Goal: Task Accomplishment & Management: Use online tool/utility

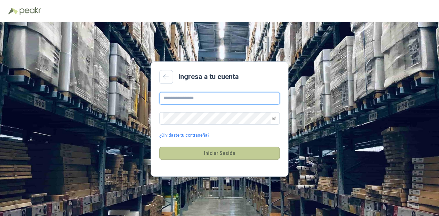
type input "**********"
click at [200, 156] on button "Iniciar Sesión" at bounding box center [219, 152] width 121 height 13
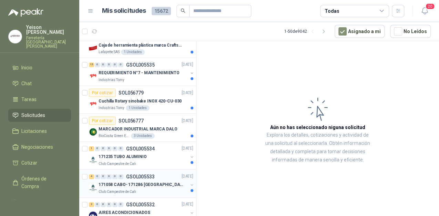
scroll to position [28, 0]
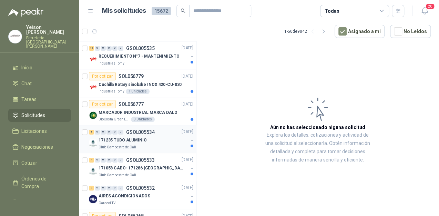
click at [145, 147] on div "Club Campestre de Cali" at bounding box center [142, 147] width 89 height 6
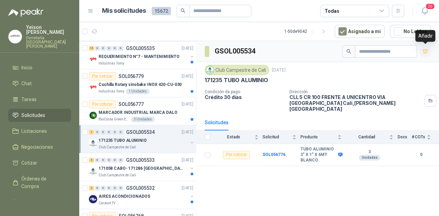
click at [424, 51] on icon "button" at bounding box center [425, 51] width 5 height 4
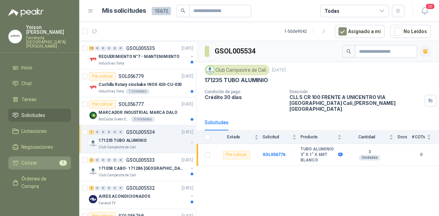
click at [44, 159] on li "Cotizar 1" at bounding box center [39, 163] width 54 height 8
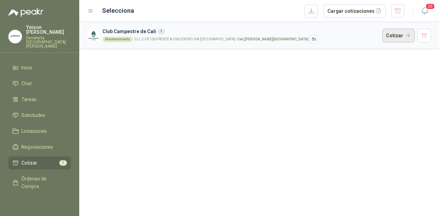
click at [393, 33] on button "Cotizar" at bounding box center [398, 36] width 32 height 14
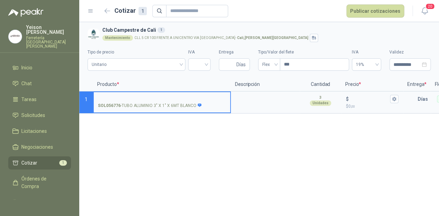
click at [153, 98] on input "SOL056776 - TUBO ALUMINIO 3" X 1" X 6MT BLANCO" at bounding box center [162, 98] width 128 height 5
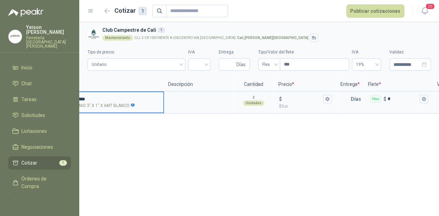
scroll to position [0, 80]
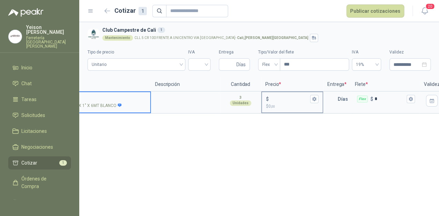
type input "**********"
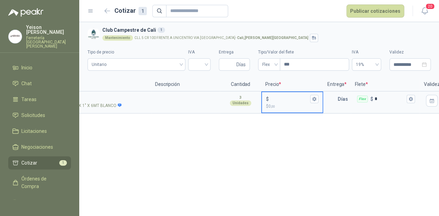
click at [278, 100] on input "$ $ 0 ,00" at bounding box center [289, 98] width 39 height 5
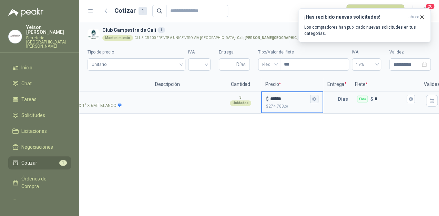
type input "******"
click at [314, 96] on button "$ ****** $ 274.788 ,00" at bounding box center [314, 99] width 8 height 8
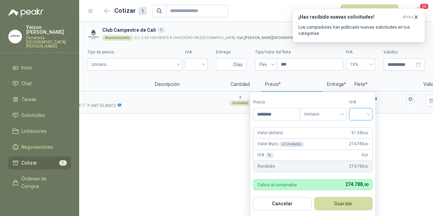
click at [373, 111] on div at bounding box center [360, 114] width 23 height 12
click at [363, 128] on div "19%" at bounding box center [362, 129] width 13 height 8
click at [352, 204] on button "Guardar" at bounding box center [344, 203] width 59 height 13
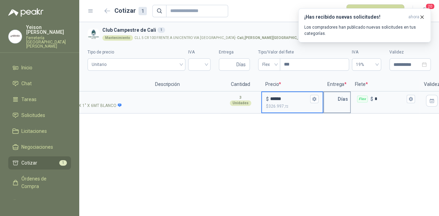
click at [336, 98] on input "text" at bounding box center [331, 99] width 14 height 14
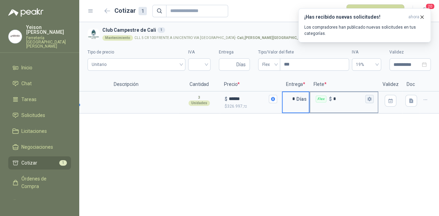
type input "*"
click at [369, 102] on button "Flex $ *" at bounding box center [369, 99] width 8 height 8
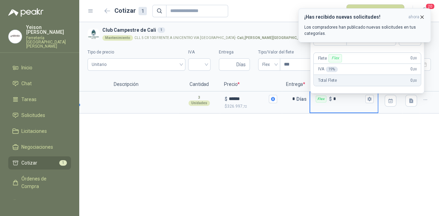
click at [422, 15] on icon "button" at bounding box center [422, 17] width 6 height 6
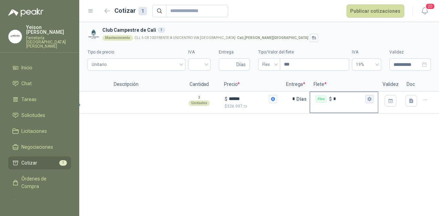
click at [369, 97] on icon "button" at bounding box center [369, 99] width 4 height 4
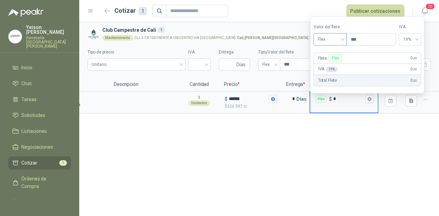
click at [345, 37] on div "Flex" at bounding box center [329, 39] width 33 height 12
click at [333, 64] on div "Incluido" at bounding box center [331, 65] width 24 height 8
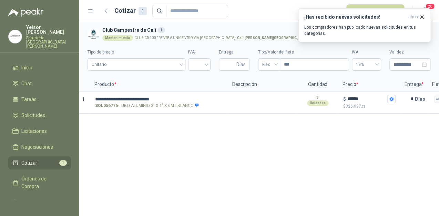
scroll to position [0, 0]
click at [421, 16] on icon "button" at bounding box center [421, 16] width 3 height 3
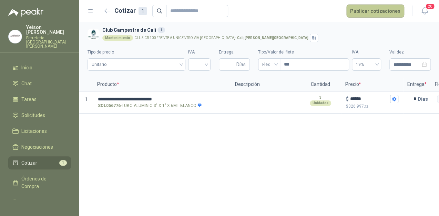
click at [389, 8] on button "Publicar cotizaciones" at bounding box center [375, 10] width 58 height 13
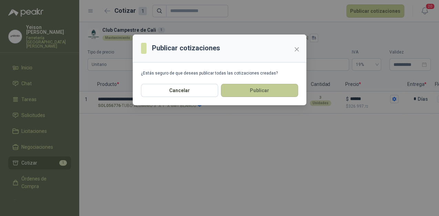
click at [259, 91] on button "Publicar" at bounding box center [259, 90] width 77 height 13
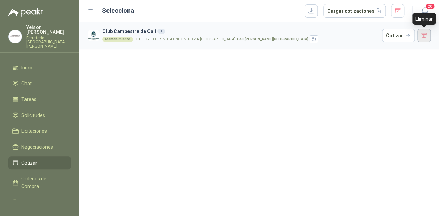
click at [421, 35] on button "button" at bounding box center [424, 36] width 14 height 14
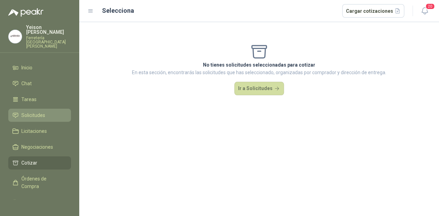
click at [32, 111] on span "Solicitudes" at bounding box center [33, 115] width 24 height 8
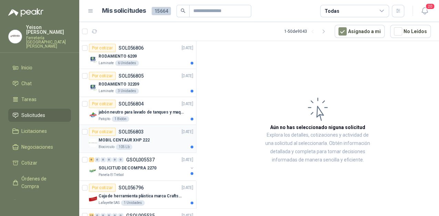
click at [138, 143] on div "MOBIL CENTAUR XHP 222" at bounding box center [145, 140] width 95 height 8
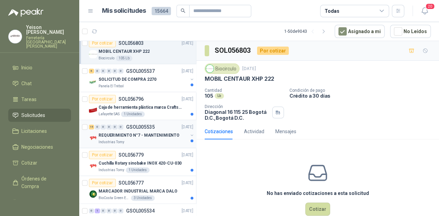
scroll to position [83, 0]
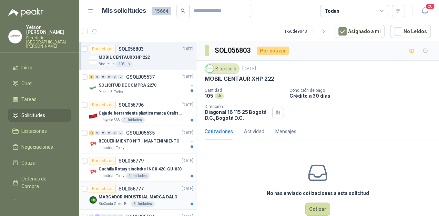
click at [148, 195] on p "MARCADOR INDUSTRIAL MARCA DALO" at bounding box center [137, 197] width 79 height 7
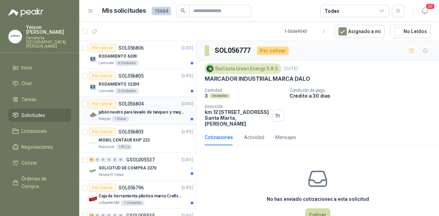
click at [148, 114] on p "jabón neutro para lavado de tanques y maquinas." at bounding box center [141, 112] width 86 height 7
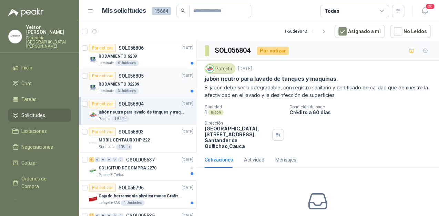
click at [146, 85] on div "RODAMIENTO 32209" at bounding box center [145, 84] width 95 height 8
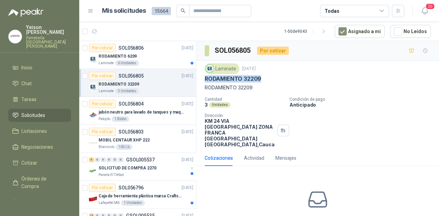
drag, startPoint x: 260, startPoint y: 77, endPoint x: 202, endPoint y: 79, distance: 57.9
click at [202, 79] on div "Laminate [DATE] RODAMIENTO 32209 RODAMIENTO 32209 Cantidad 3 Unidades Condición…" at bounding box center [317, 105] width 242 height 89
copy p "RODAMIENTO 32209"
click at [158, 60] on div "RODAMIENTO 6209" at bounding box center [145, 56] width 95 height 8
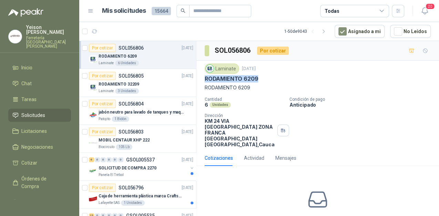
drag, startPoint x: 257, startPoint y: 79, endPoint x: 204, endPoint y: 79, distance: 53.0
click at [204, 79] on div "Laminate [DATE] RODAMIENTO 6209 RODAMIENTO 6209 Cantidad 6 Unidades Condición d…" at bounding box center [317, 105] width 242 height 89
copy p "RODAMIENTO 6209"
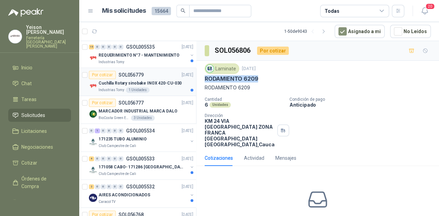
scroll to position [193, 0]
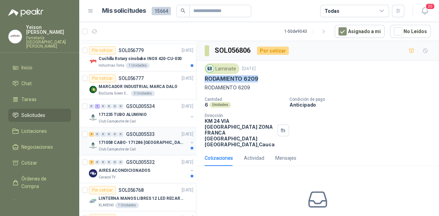
click at [133, 140] on p "171058 CABO- 171286 [GEOGRAPHIC_DATA]" at bounding box center [141, 142] width 86 height 7
